Goal: Information Seeking & Learning: Learn about a topic

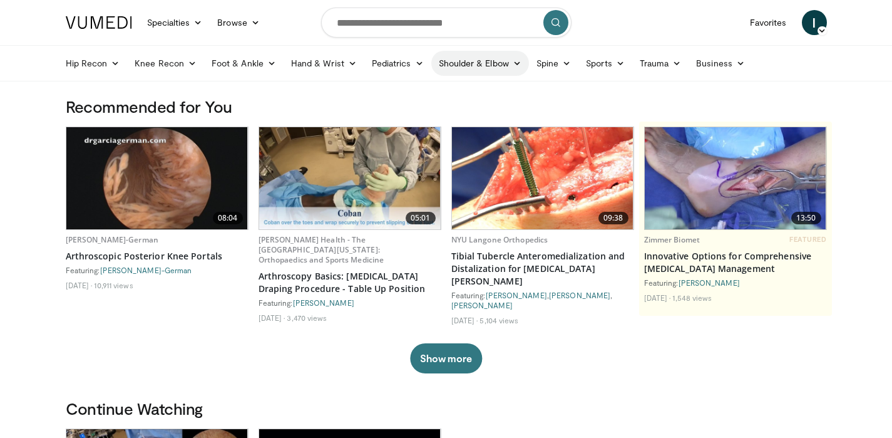
click at [490, 57] on link "Shoulder & Elbow" at bounding box center [480, 63] width 98 height 25
click at [415, 110] on link "Shoulder" at bounding box center [453, 113] width 149 height 20
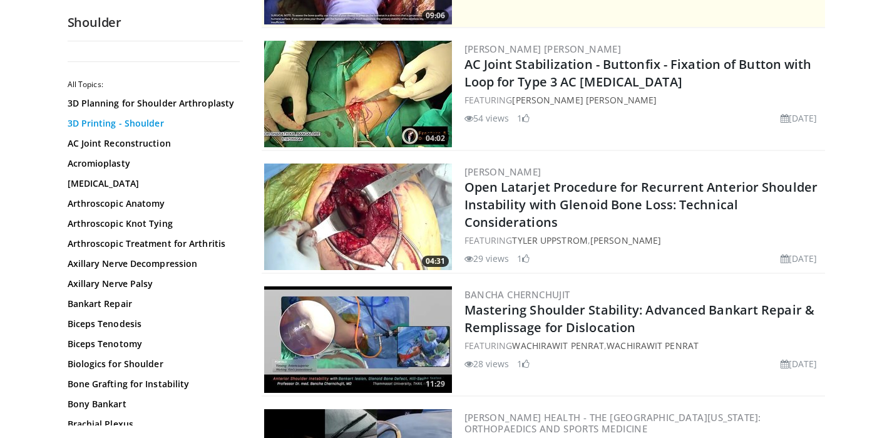
scroll to position [26, 0]
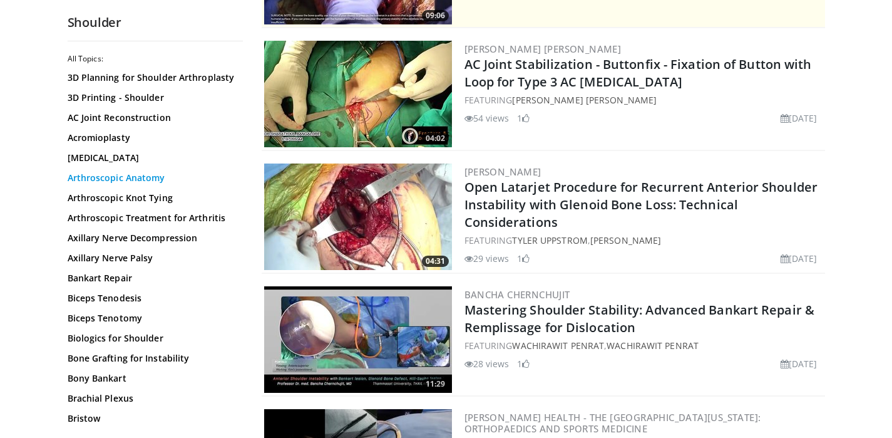
click at [145, 178] on link "Arthroscopic Anatomy" at bounding box center [152, 178] width 169 height 13
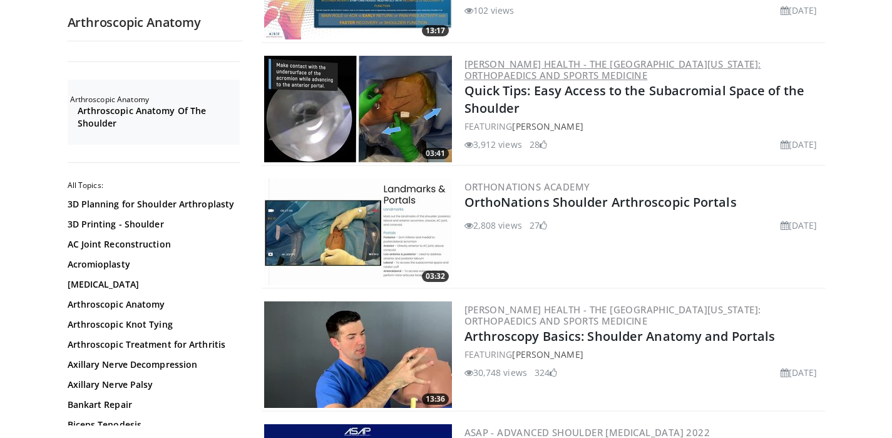
scroll to position [1308, 0]
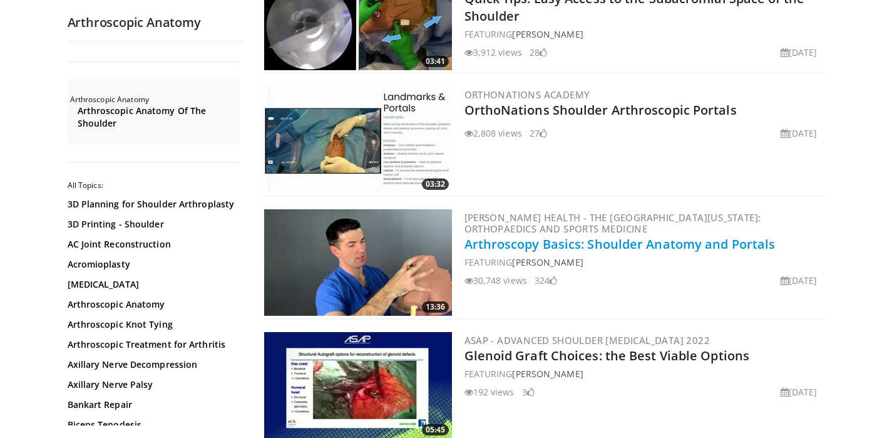
click at [524, 235] on link "Arthroscopy Basics: Shoulder Anatomy and Portals" at bounding box center [620, 243] width 311 height 17
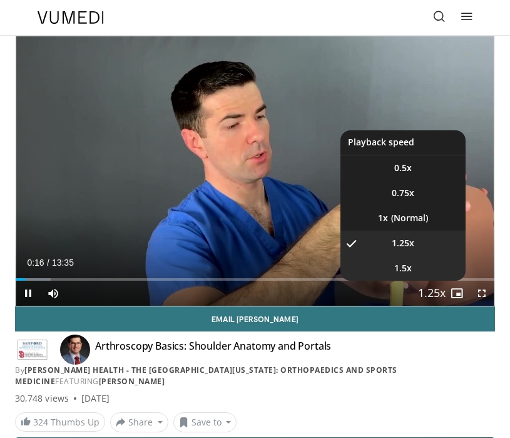
click at [415, 263] on li "1.5x" at bounding box center [403, 267] width 125 height 25
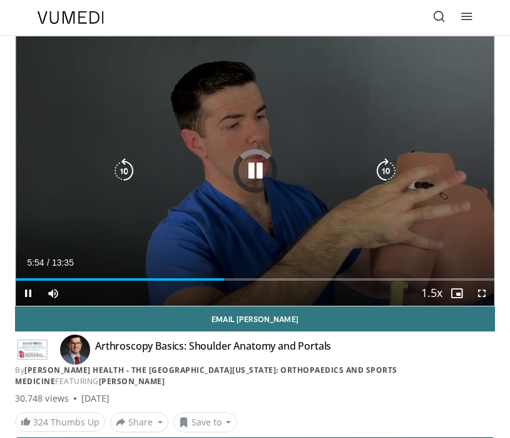
click at [254, 167] on icon "Video Player" at bounding box center [255, 170] width 25 height 25
click at [254, 171] on icon "Video Player" at bounding box center [255, 170] width 25 height 25
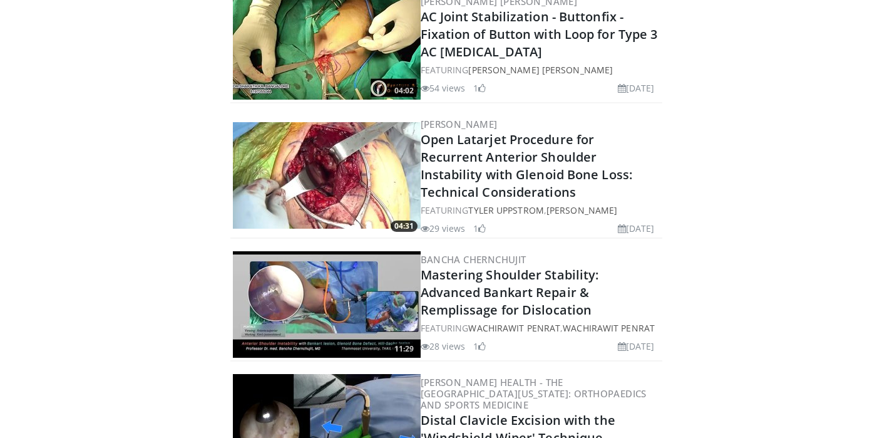
scroll to position [243, 0]
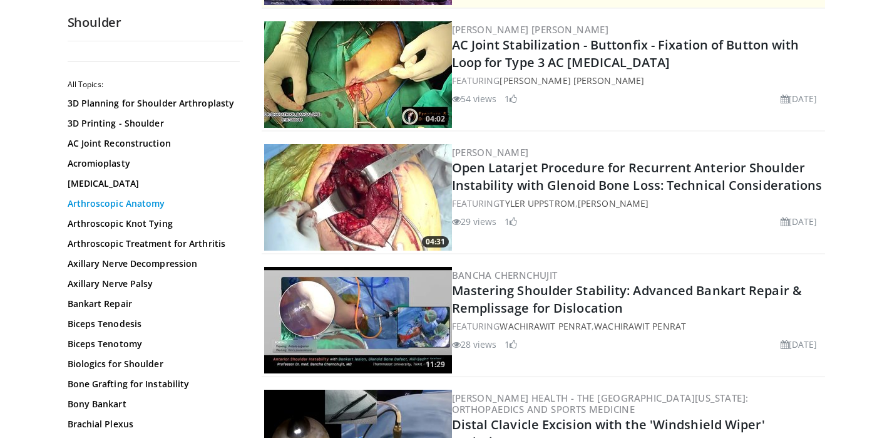
click at [121, 205] on link "Arthroscopic Anatomy" at bounding box center [152, 203] width 169 height 13
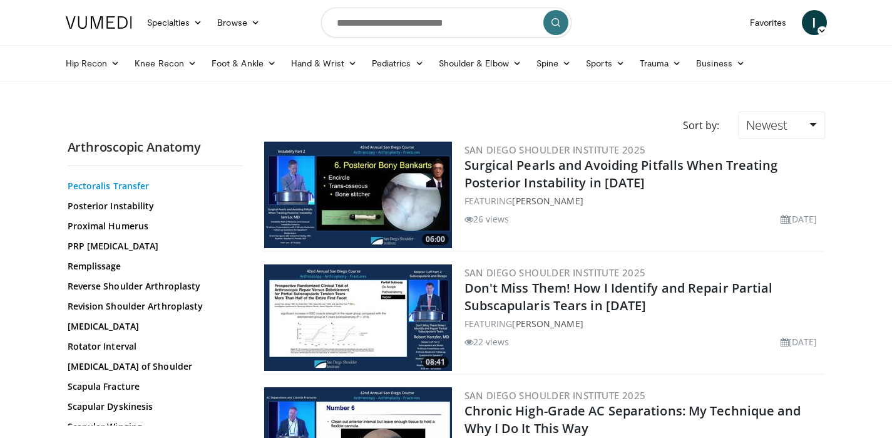
scroll to position [1058, 0]
click at [140, 243] on link "PRP [MEDICAL_DATA]" at bounding box center [152, 245] width 169 height 13
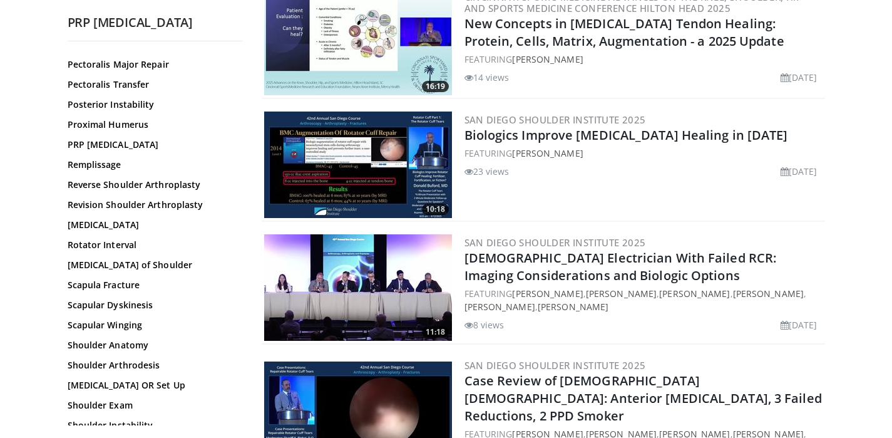
scroll to position [1021, 0]
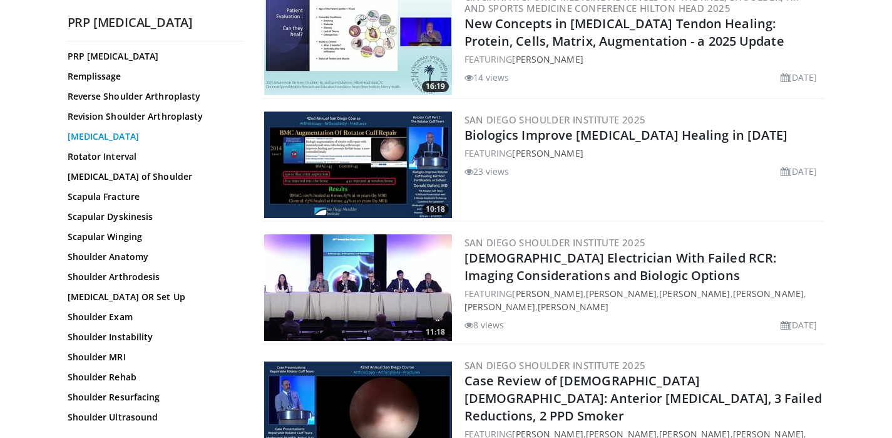
click at [128, 133] on link "[MEDICAL_DATA]" at bounding box center [152, 136] width 169 height 13
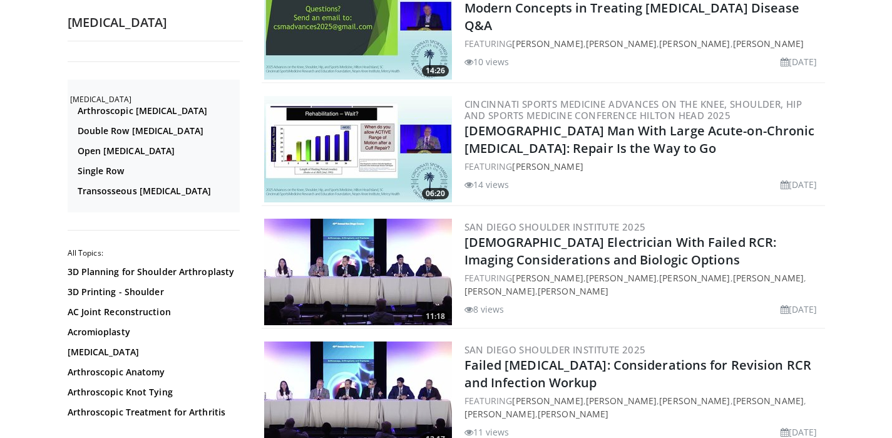
scroll to position [1038, 0]
